Goal: Task Accomplishment & Management: Manage account settings

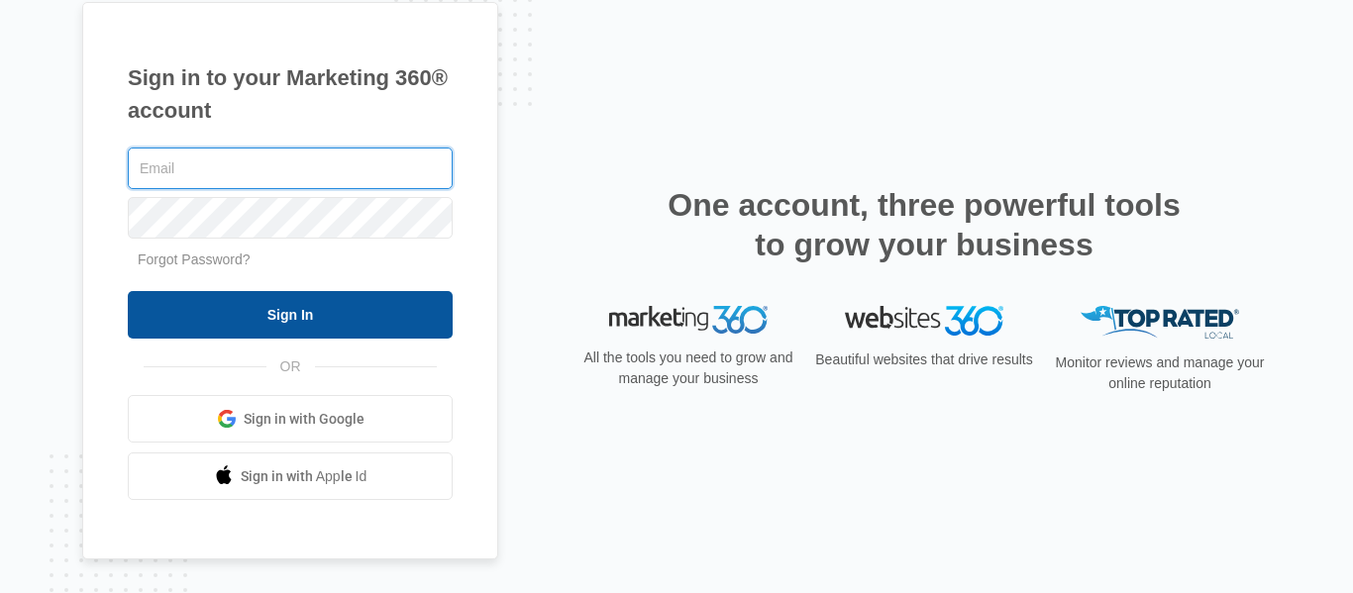
type input "[EMAIL_ADDRESS][DOMAIN_NAME]"
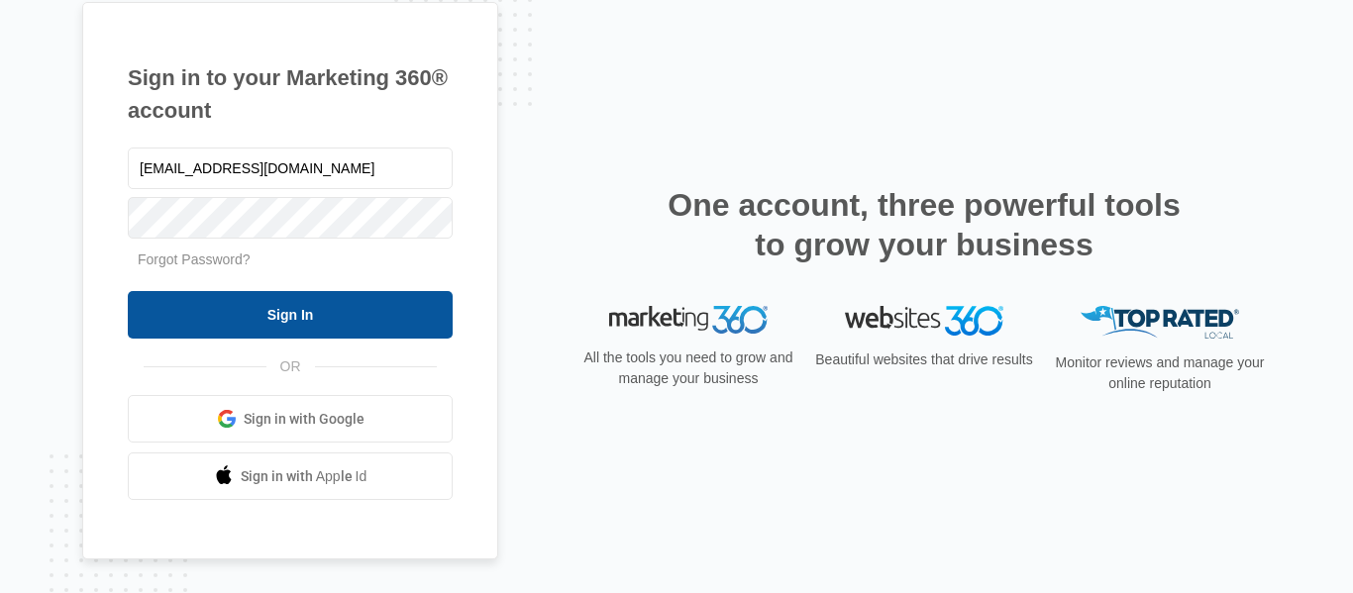
click at [276, 296] on input "Sign In" at bounding box center [290, 315] width 325 height 48
